Goal: Information Seeking & Learning: Find specific fact

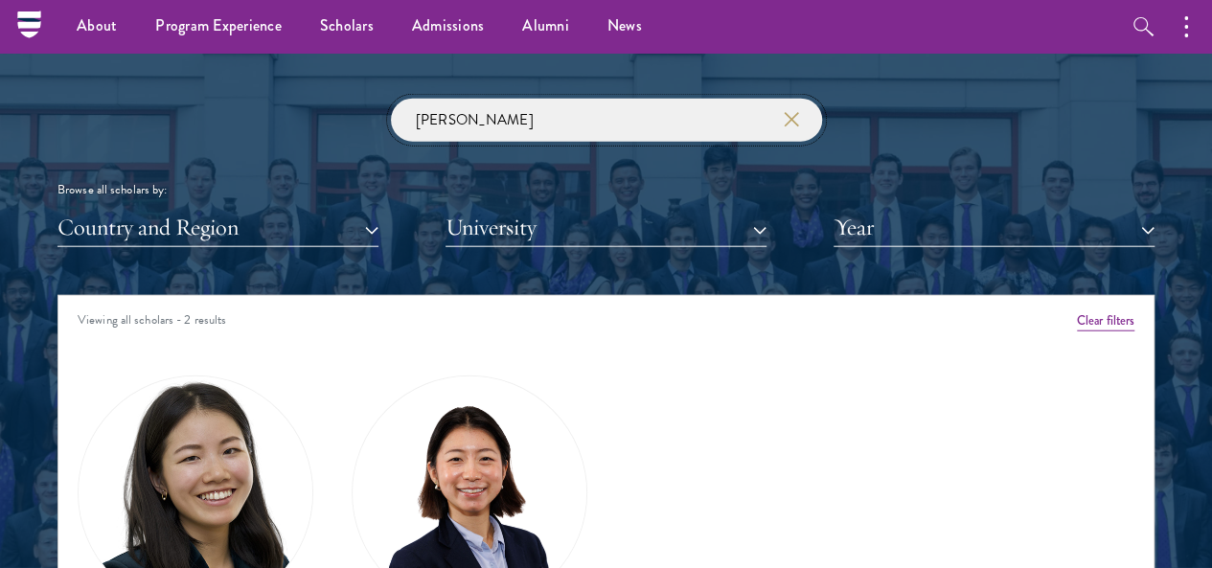
drag, startPoint x: 466, startPoint y: 89, endPoint x: 287, endPoint y: 84, distance: 179.3
click at [287, 99] on div "[PERSON_NAME] Browse all scholars by: Country and Region All Countries and Regi…" at bounding box center [605, 173] width 1097 height 149
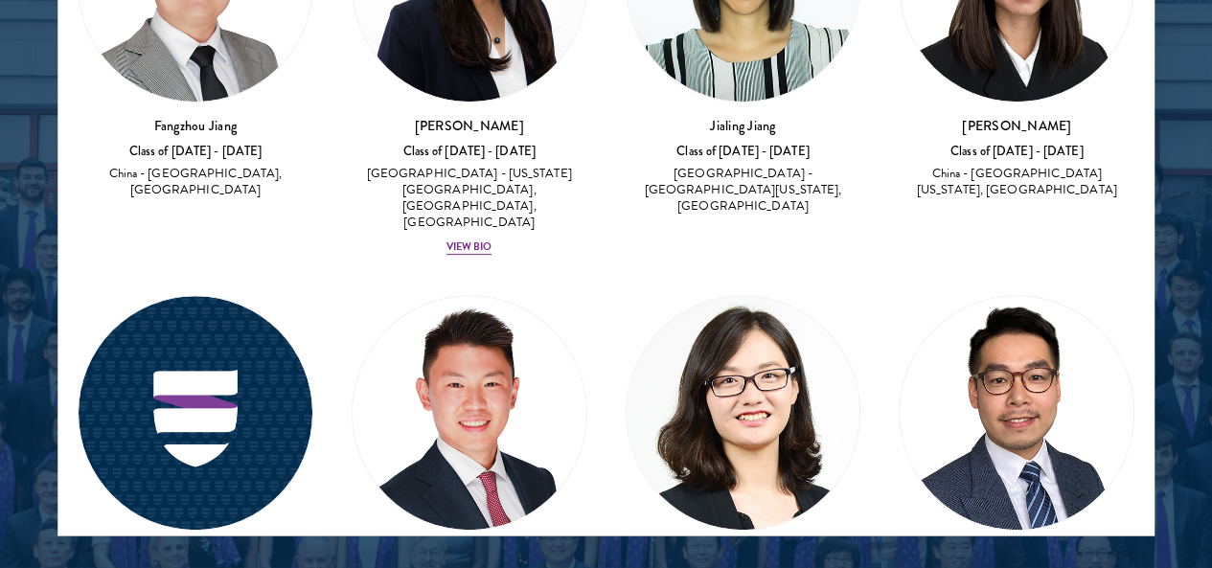
scroll to position [2587, 0]
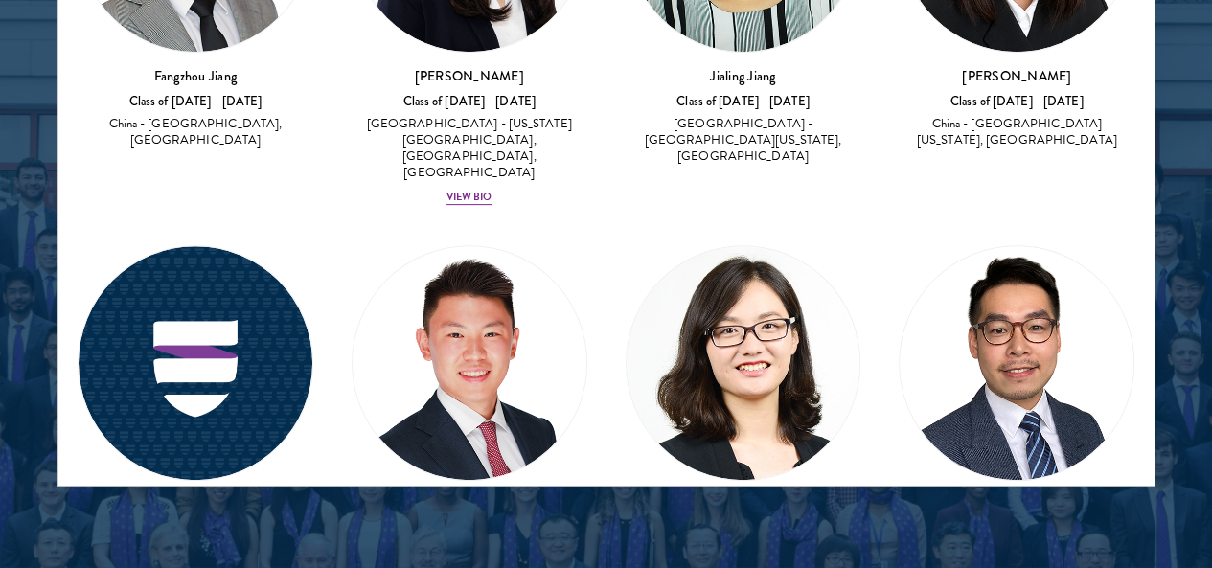
type input "jiang"
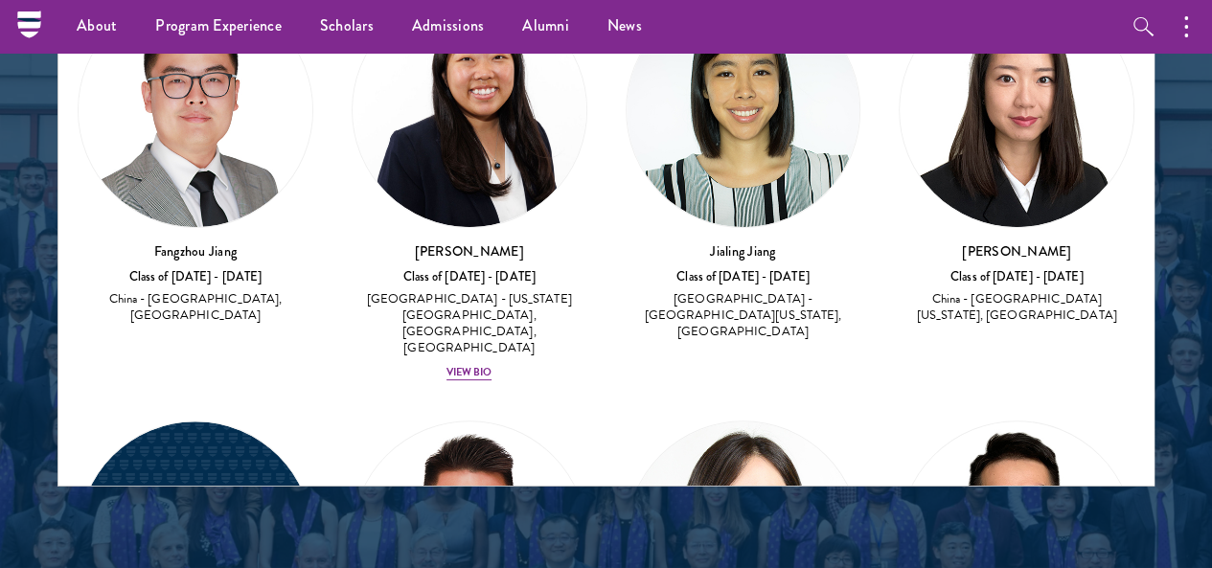
scroll to position [2204, 0]
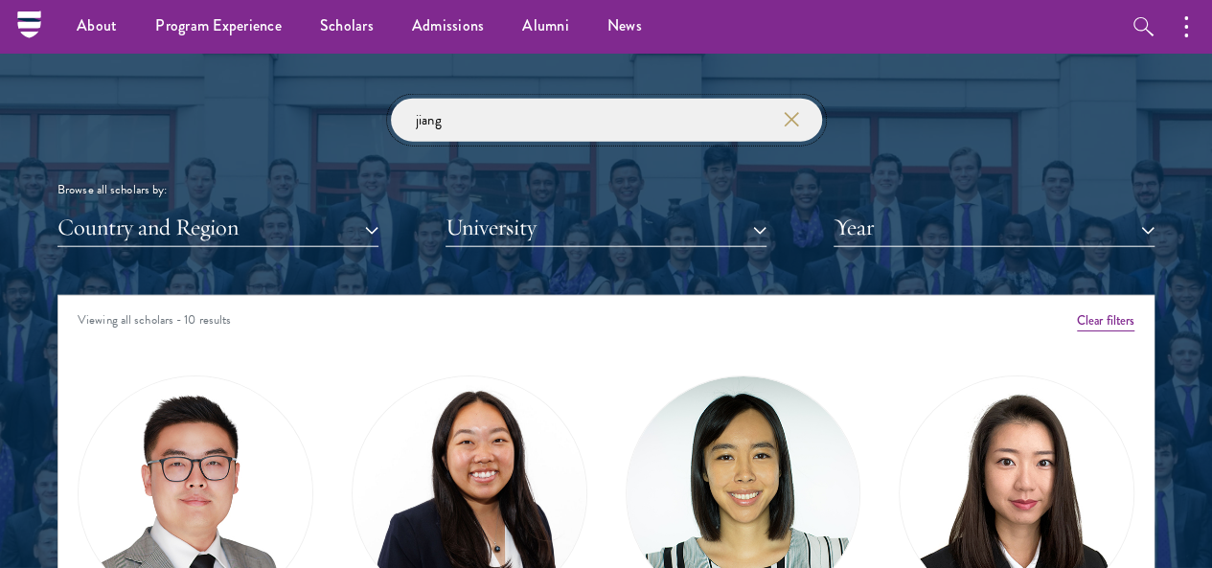
drag, startPoint x: 576, startPoint y: 89, endPoint x: 169, endPoint y: 105, distance: 407.6
click at [169, 105] on div "jiang Browse all scholars by: Country and Region All Countries and Regions [GEO…" at bounding box center [605, 173] width 1097 height 149
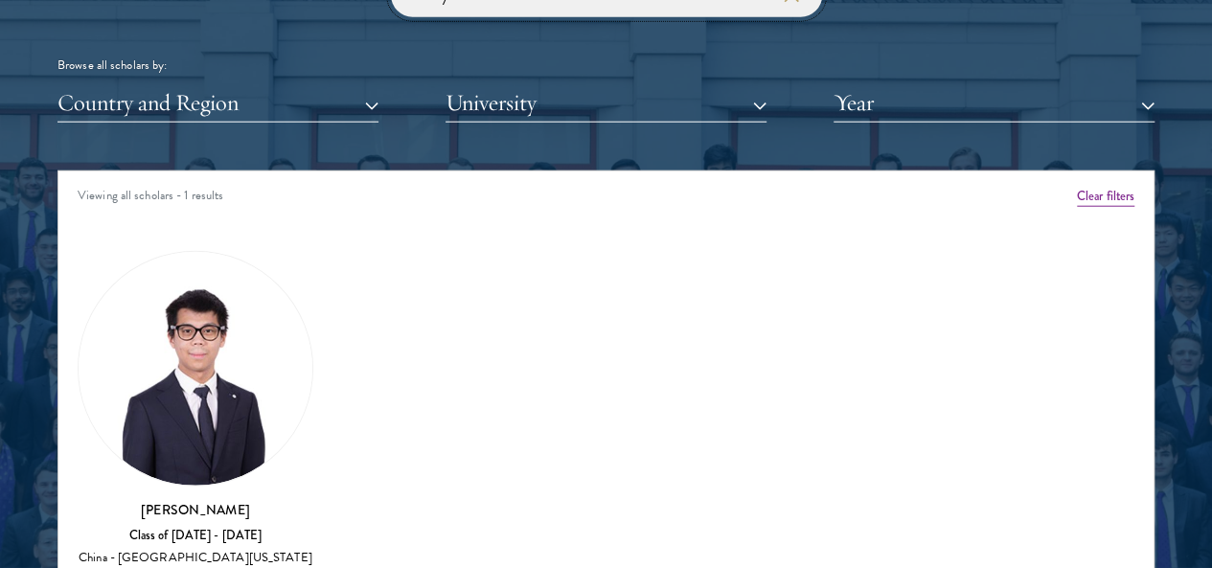
scroll to position [2396, 0]
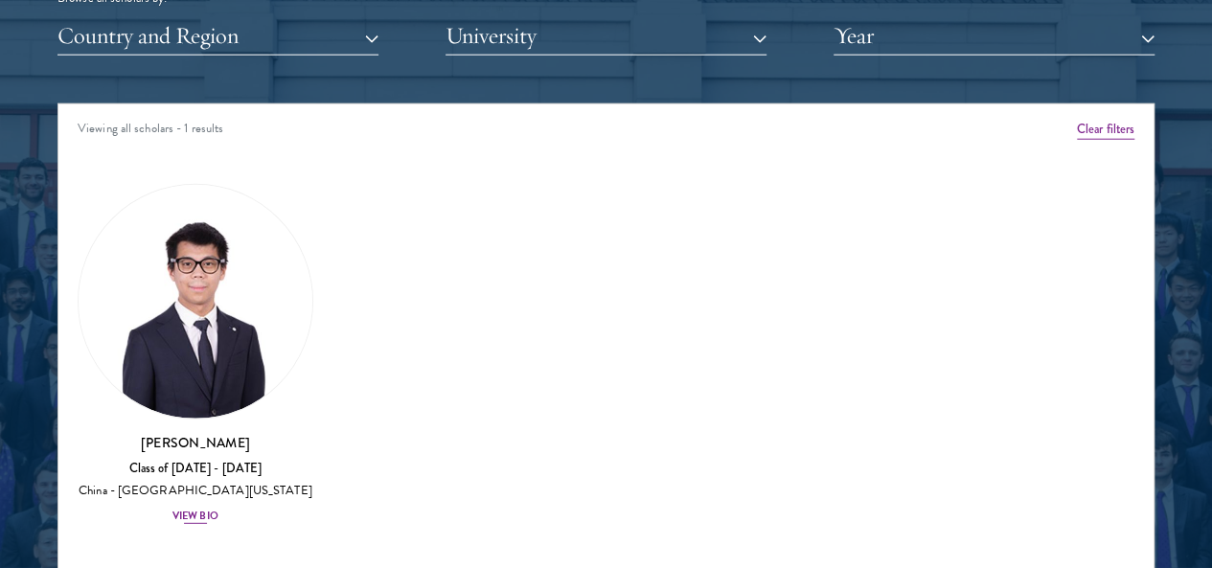
type input "zhouyi"
click at [228, 210] on img at bounding box center [196, 302] width 234 height 234
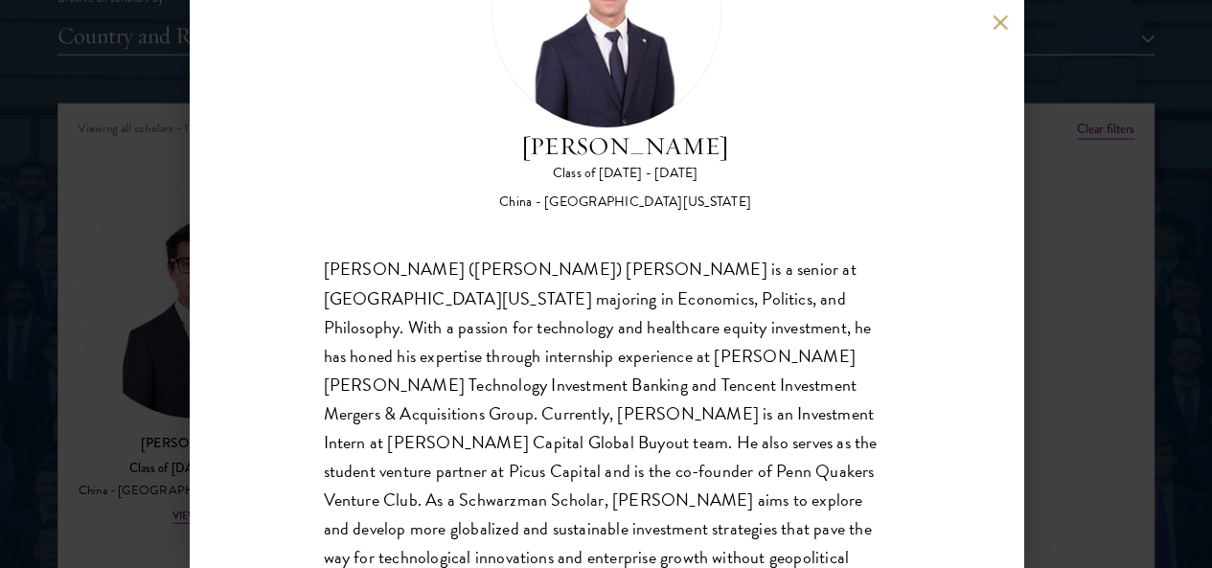
scroll to position [168, 0]
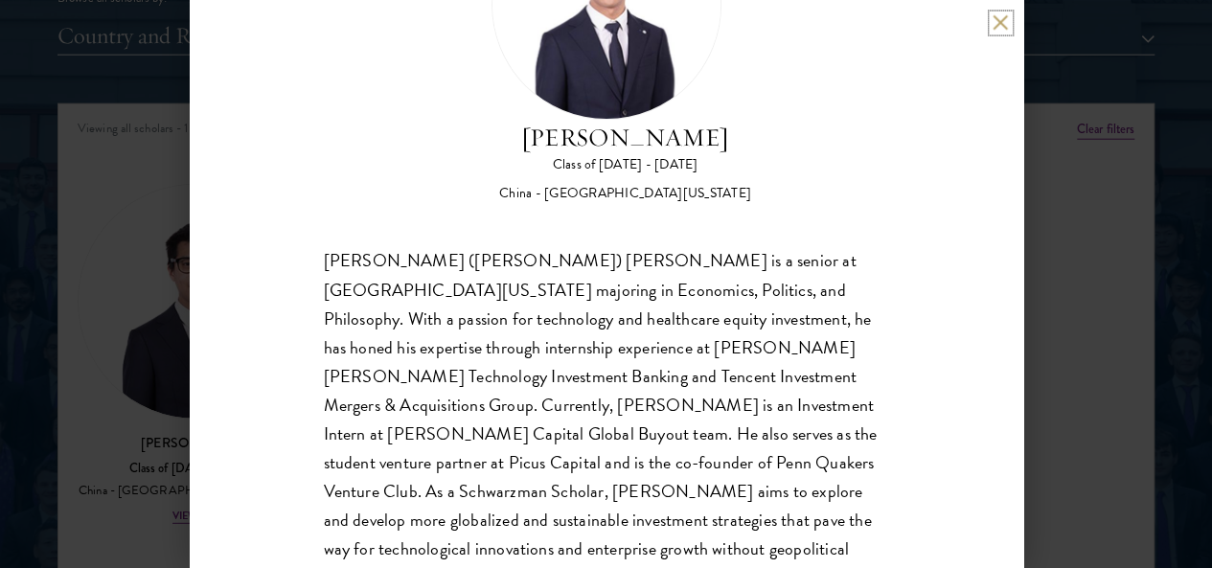
click at [994, 25] on button at bounding box center [1001, 22] width 16 height 16
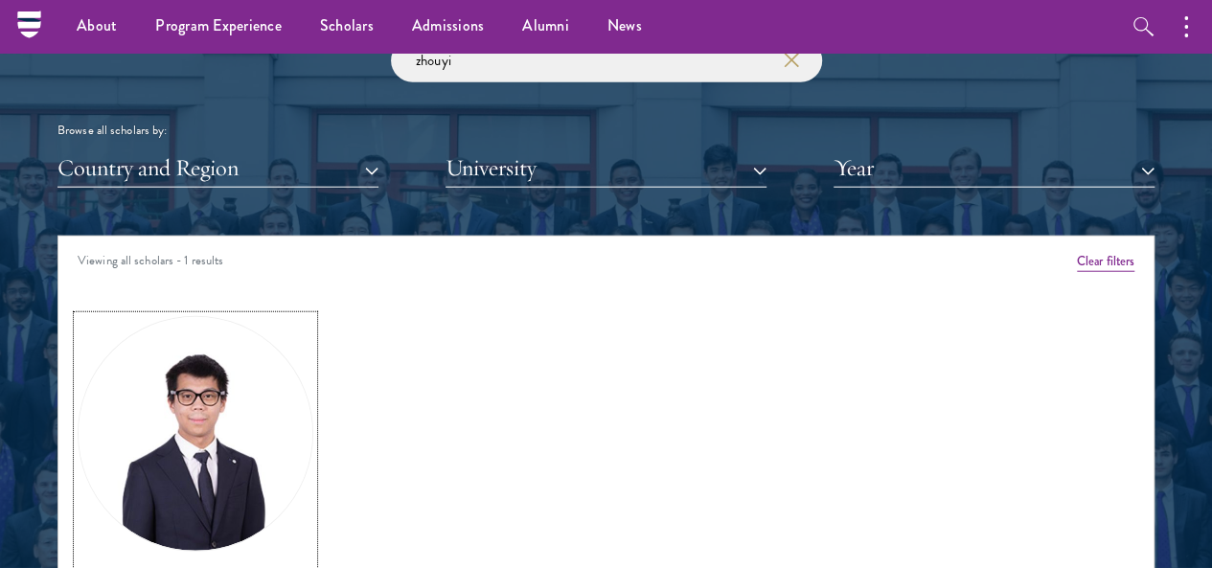
scroll to position [2204, 0]
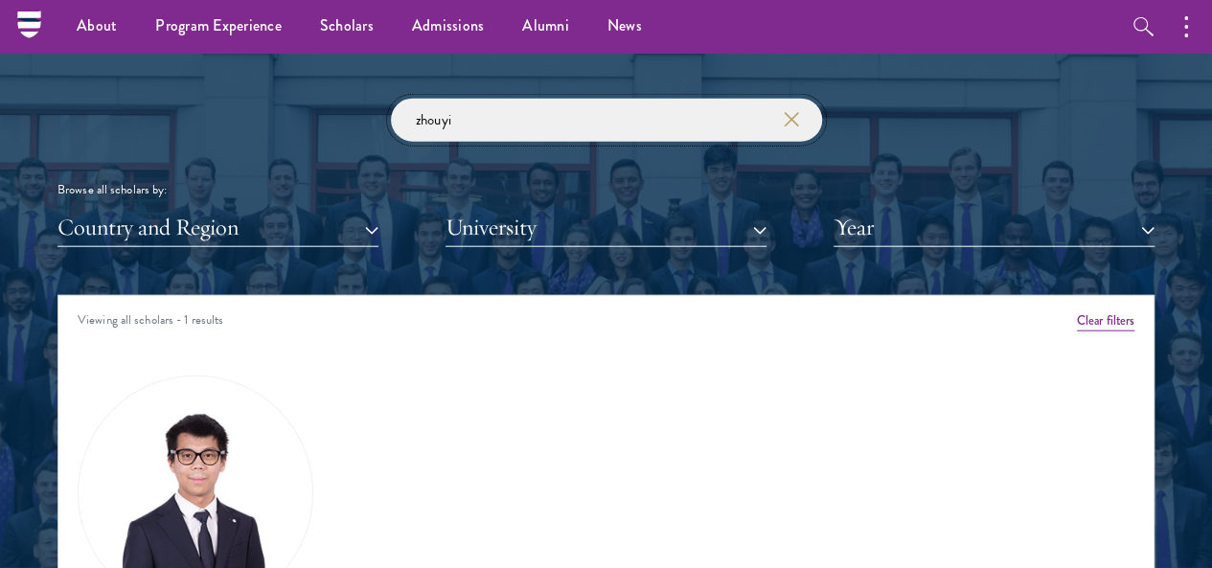
drag, startPoint x: 517, startPoint y: 99, endPoint x: 265, endPoint y: 98, distance: 252.0
click at [265, 99] on div "zhouyi Browse all scholars by: Country and Region All Countries and Regions [GE…" at bounding box center [605, 173] width 1097 height 149
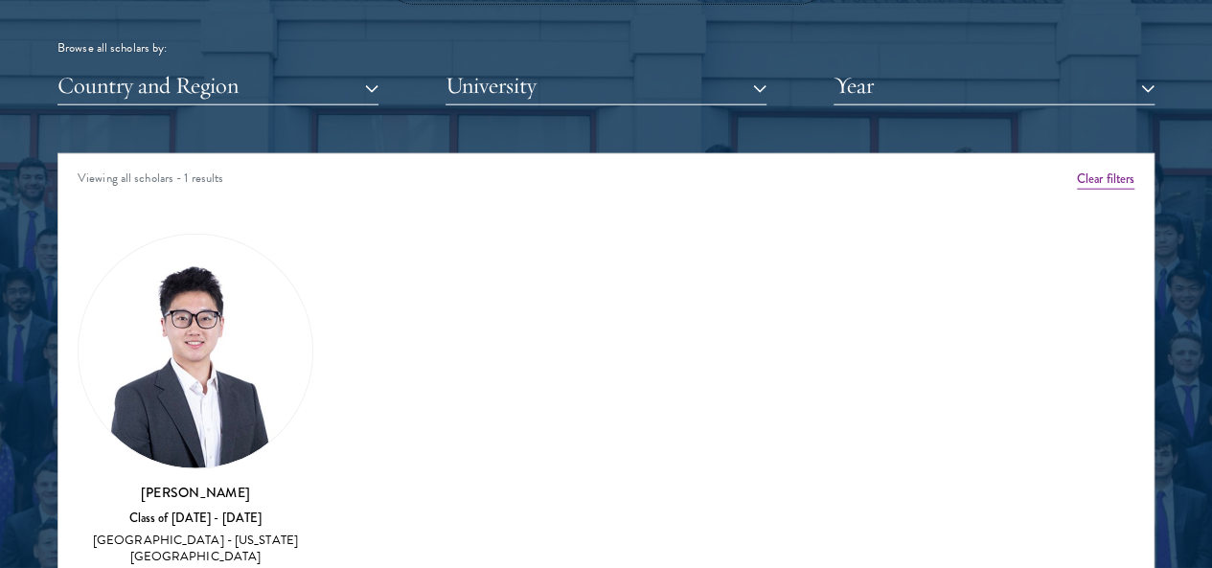
scroll to position [2491, 0]
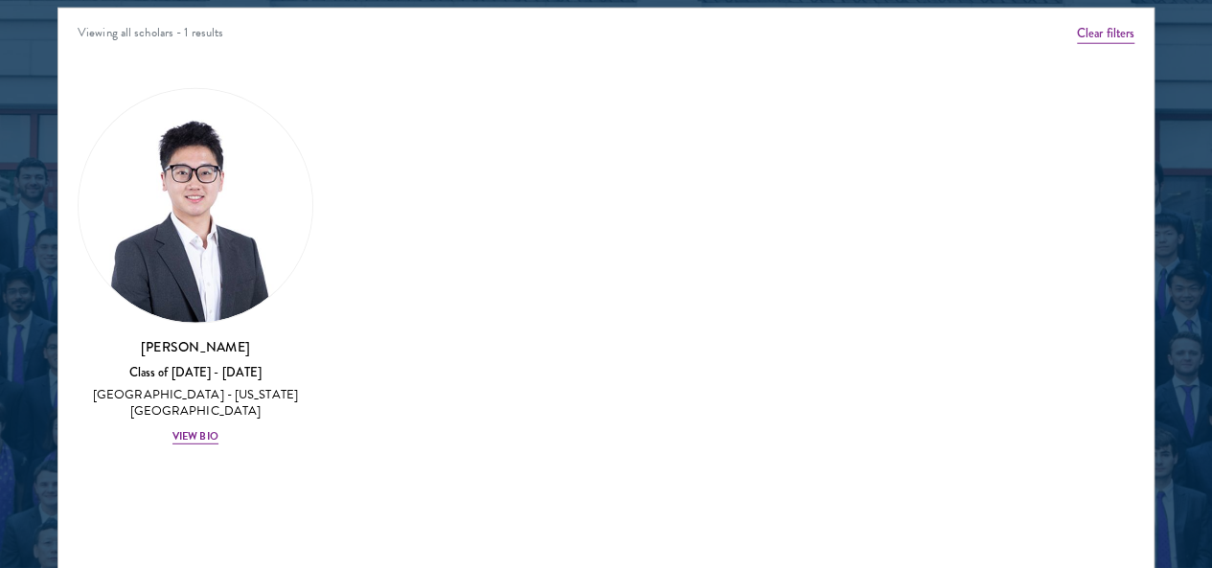
type input "zhiyan"
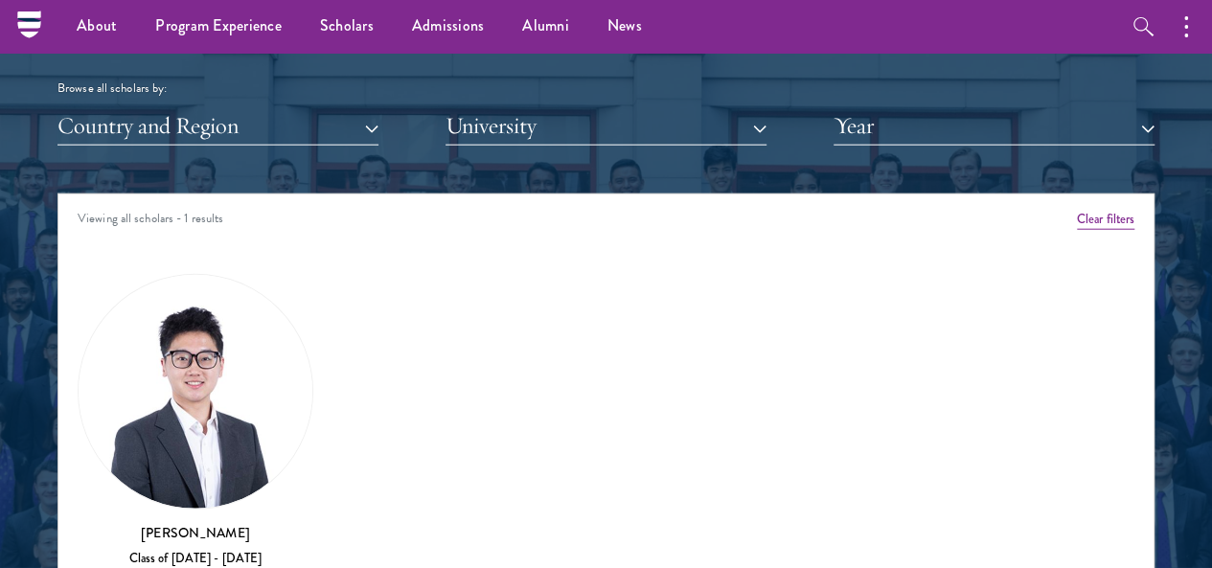
scroll to position [2204, 0]
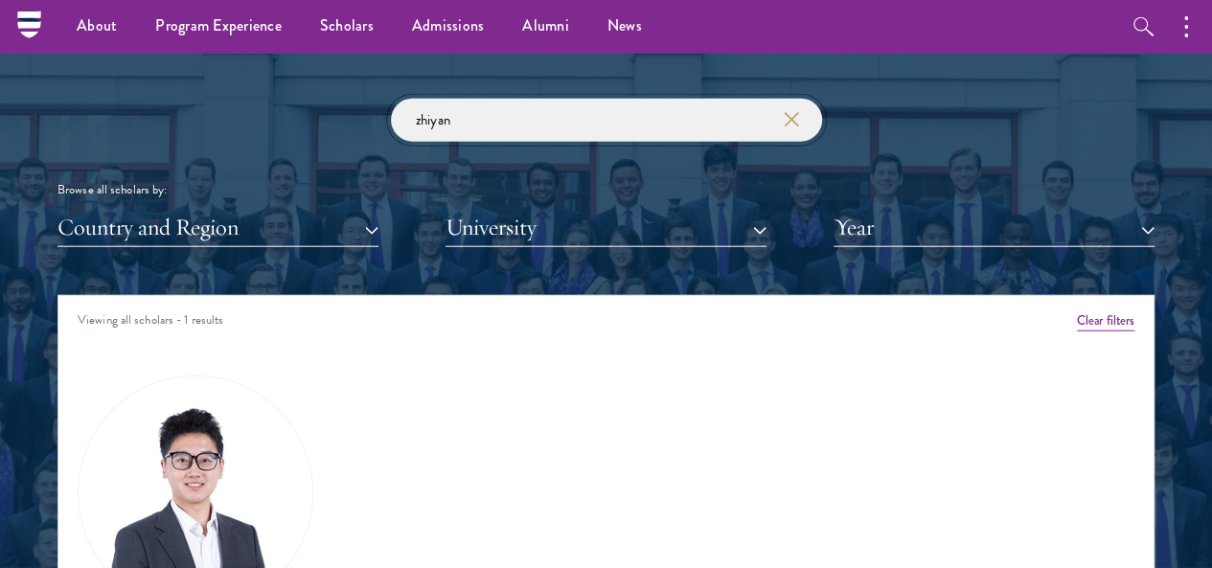
drag, startPoint x: 447, startPoint y: 85, endPoint x: 240, endPoint y: 94, distance: 207.2
click at [240, 99] on div "zhiyan Browse all scholars by: Country and Region All Countries and Regions [GE…" at bounding box center [605, 173] width 1097 height 149
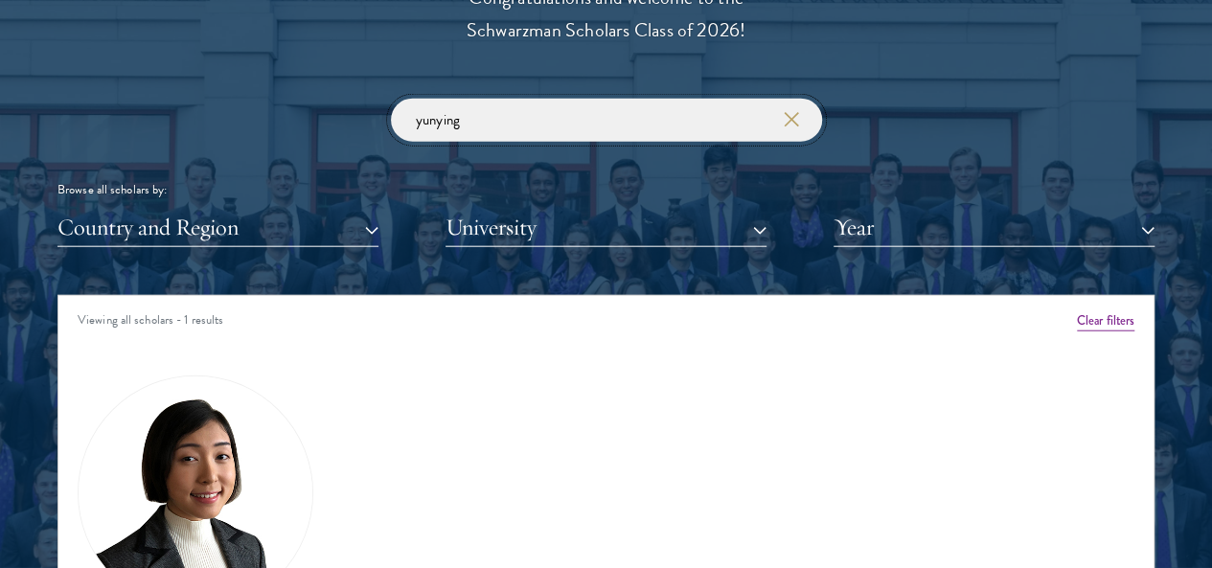
scroll to position [2491, 0]
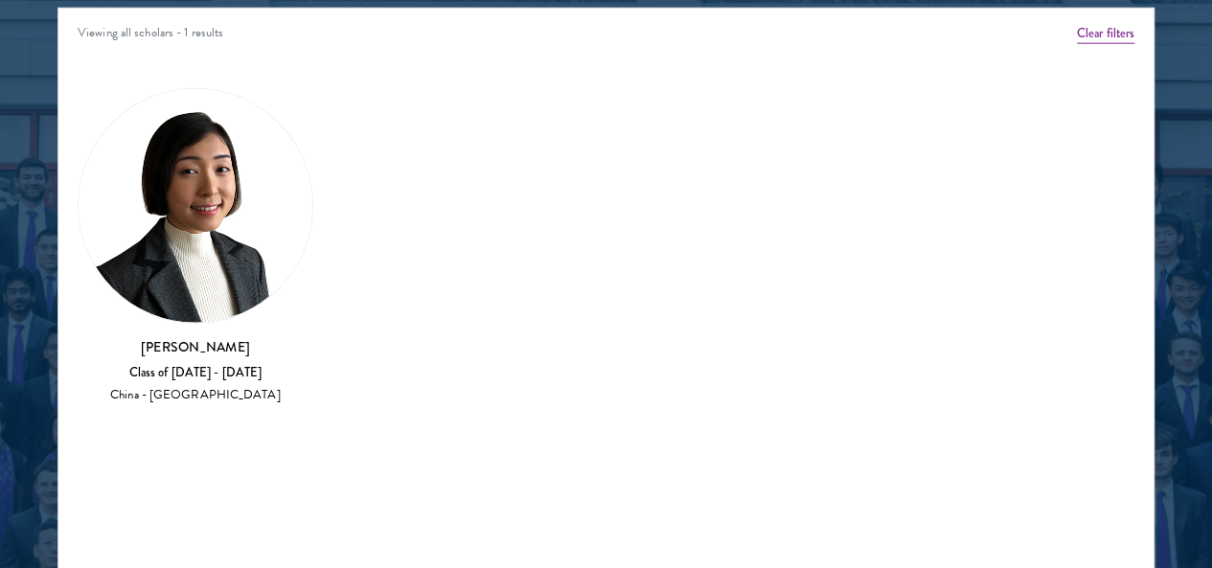
type input "yunying"
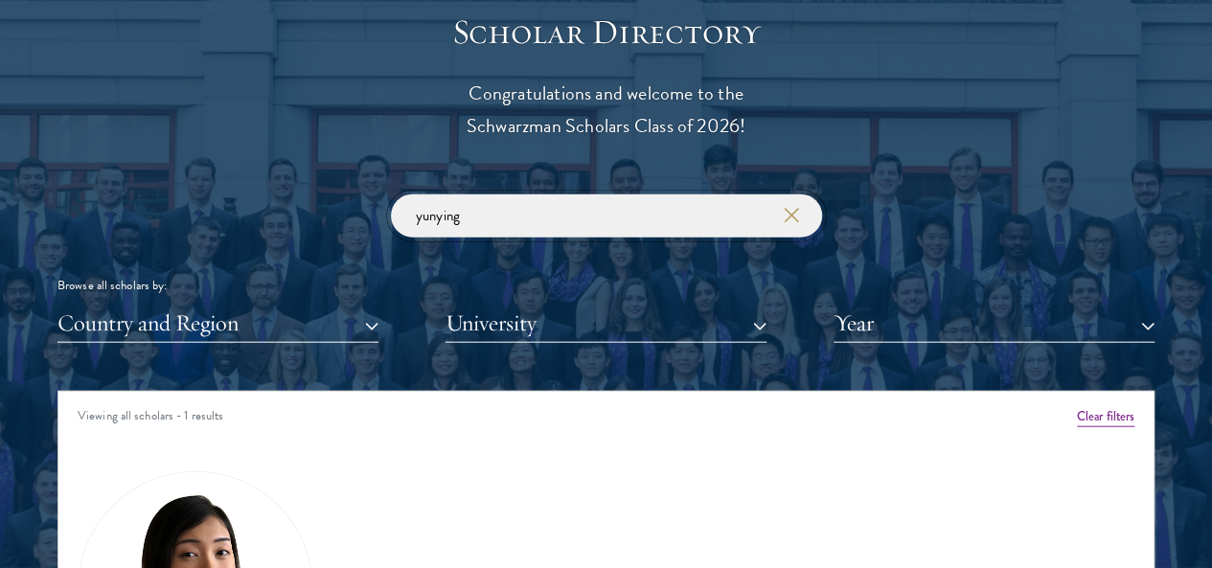
scroll to position [2396, 0]
